Goal: Task Accomplishment & Management: Complete application form

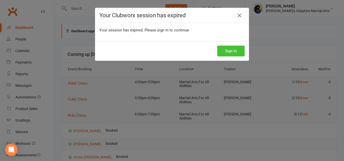
click at [228, 51] on button "Sign In" at bounding box center [230, 50] width 27 height 11
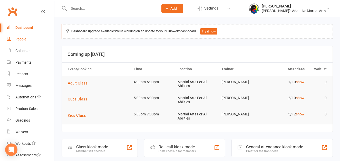
click at [20, 39] on div "People" at bounding box center [20, 39] width 11 height 4
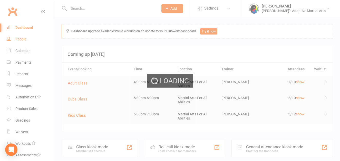
select select "100"
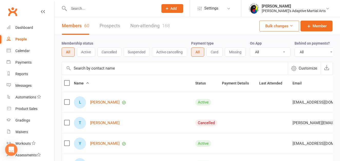
click at [85, 51] on button "Active" at bounding box center [86, 51] width 18 height 9
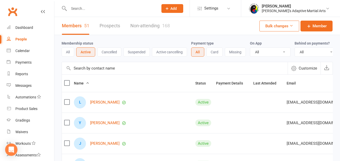
click at [285, 51] on select "All Yes No" at bounding box center [270, 52] width 40 height 9
click at [331, 51] on select "All No Yes" at bounding box center [316, 52] width 43 height 9
click at [235, 51] on button "Missing" at bounding box center [235, 51] width 21 height 9
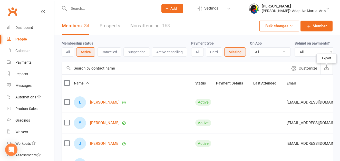
click at [327, 70] on icon "button" at bounding box center [326, 67] width 5 height 5
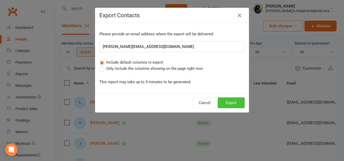
click at [228, 101] on button "Export" at bounding box center [231, 102] width 27 height 11
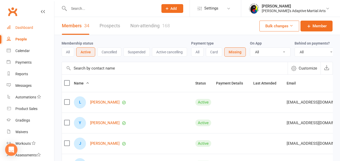
click at [24, 29] on div "Dashboard" at bounding box center [24, 27] width 18 height 4
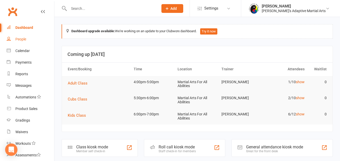
click at [19, 38] on div "People" at bounding box center [20, 39] width 11 height 4
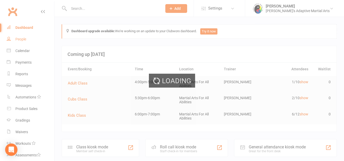
select select "100"
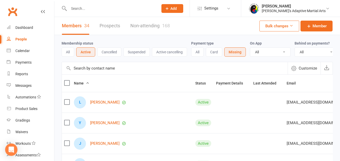
click at [69, 52] on button "All" at bounding box center [68, 51] width 13 height 9
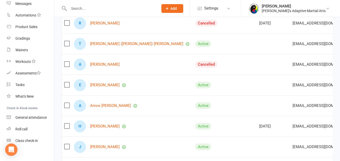
scroll to position [264, 0]
click at [105, 67] on link "Anthony Grimm" at bounding box center [105, 64] width 30 height 4
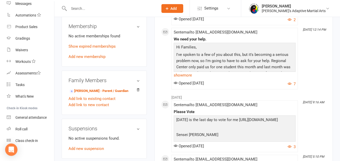
scroll to position [206, 0]
click at [99, 59] on link "Add new membership" at bounding box center [87, 56] width 37 height 5
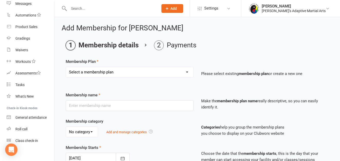
click at [119, 71] on select "Select a membership plan Create new Membership Plan Unlimited Classes $200 per …" at bounding box center [129, 72] width 127 height 10
select select "3"
click at [66, 67] on select "Select a membership plan Create new Membership Plan Unlimited Classes $200 per …" at bounding box center [129, 72] width 127 height 10
type input "SDRC"
select select "0"
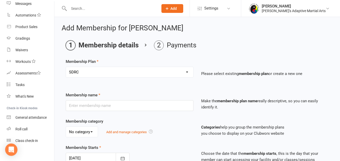
select select "2"
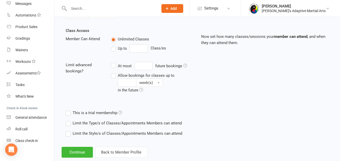
scroll to position [175, 0]
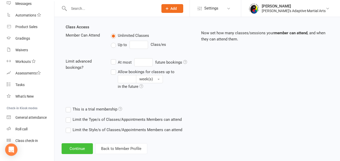
click at [76, 146] on button "Continue" at bounding box center [77, 148] width 31 height 11
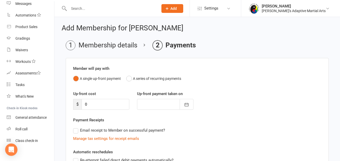
scroll to position [99, 0]
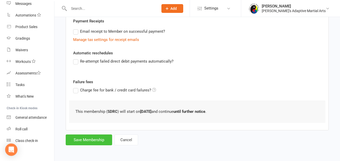
click at [96, 140] on button "Save Membership" at bounding box center [89, 139] width 46 height 11
